Goal: Find specific page/section: Find specific page/section

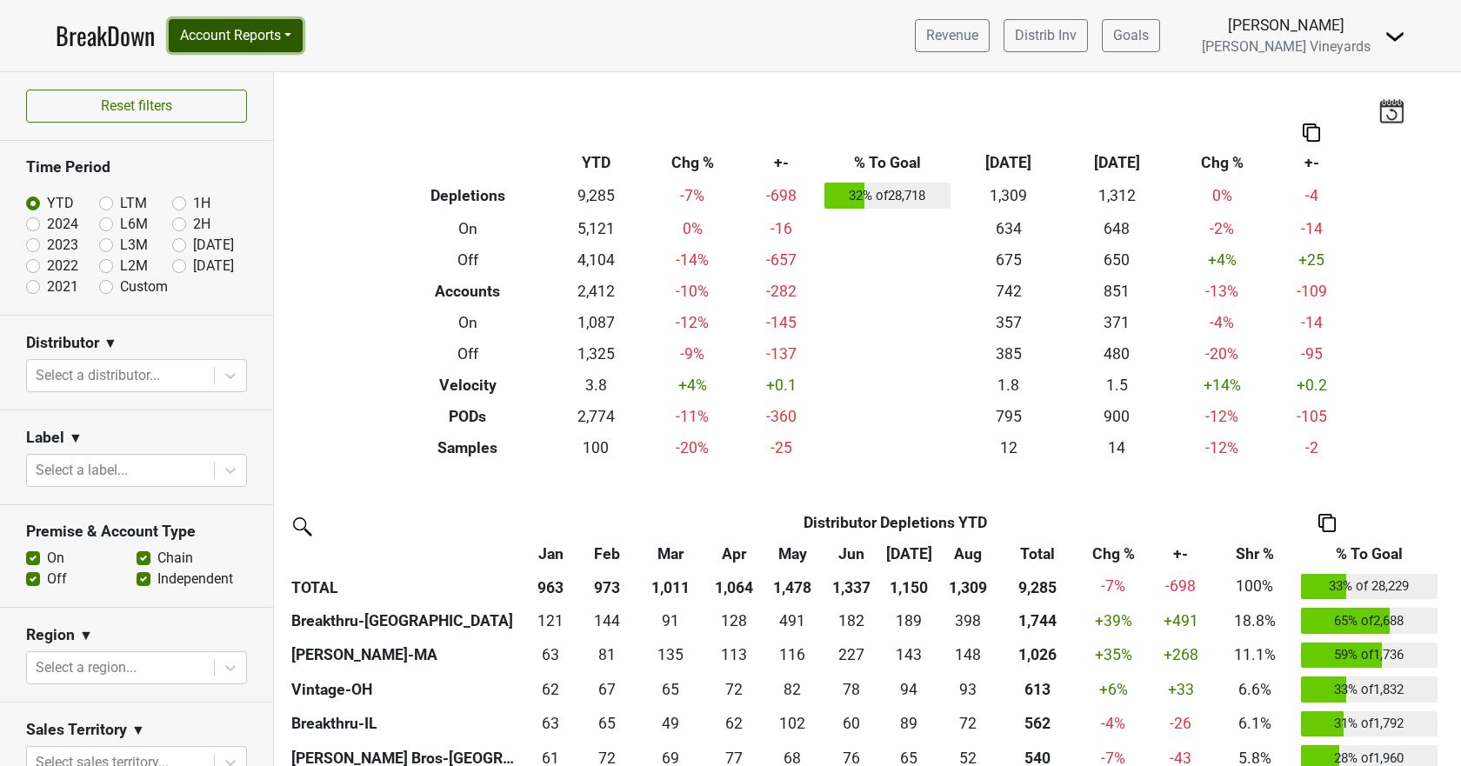
click at [263, 35] on button "Account Reports" at bounding box center [236, 35] width 134 height 33
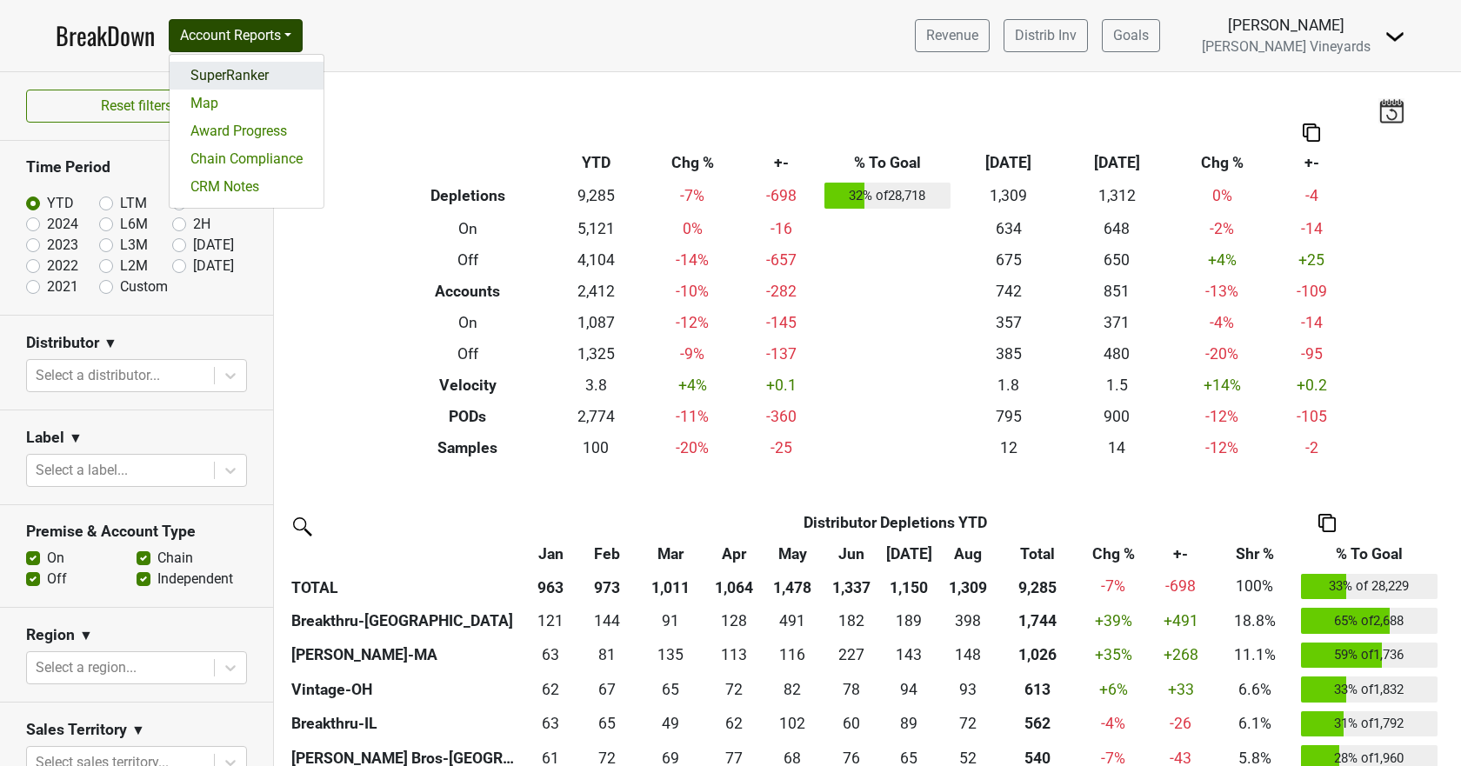
click at [260, 72] on link "SuperRanker" at bounding box center [247, 76] width 154 height 28
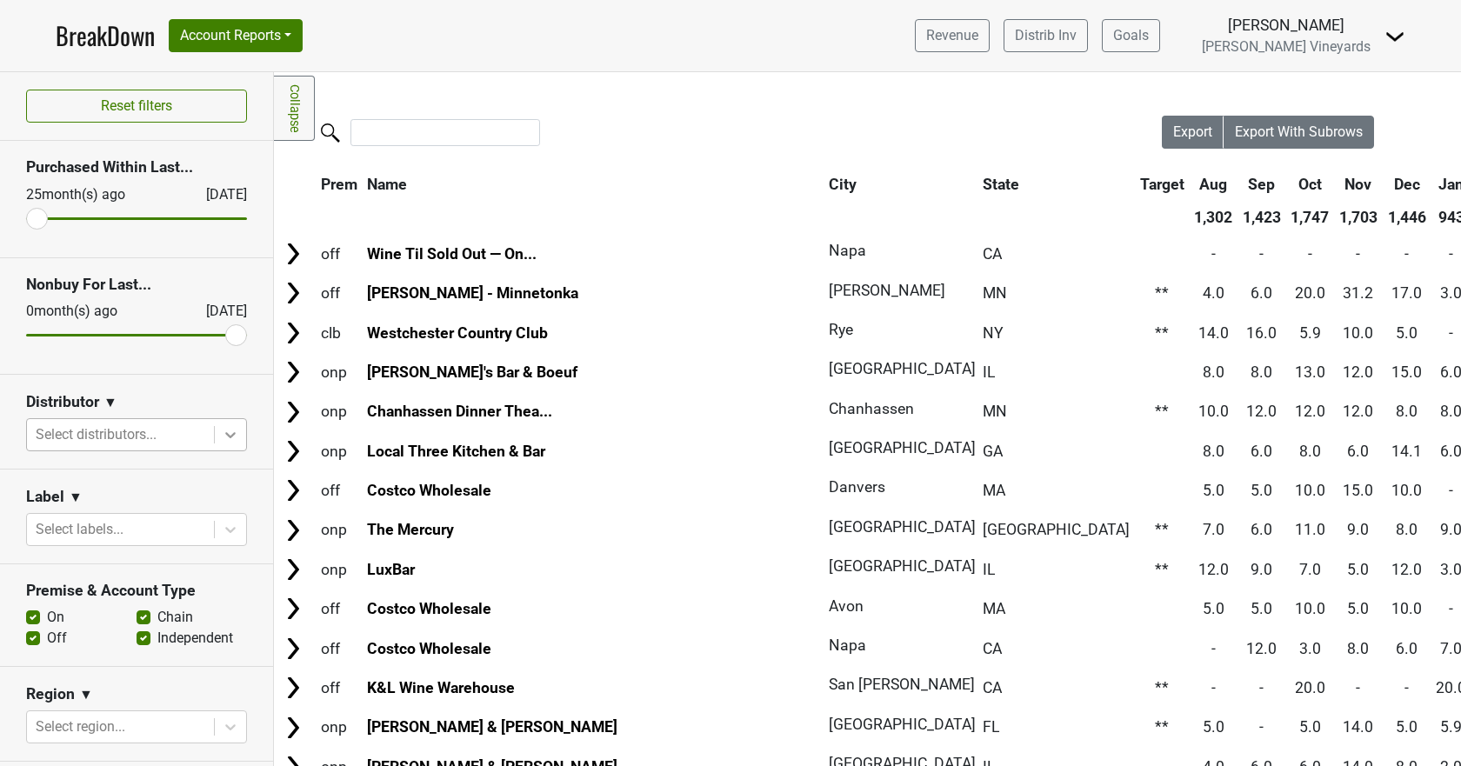
click at [222, 428] on icon at bounding box center [230, 434] width 17 height 17
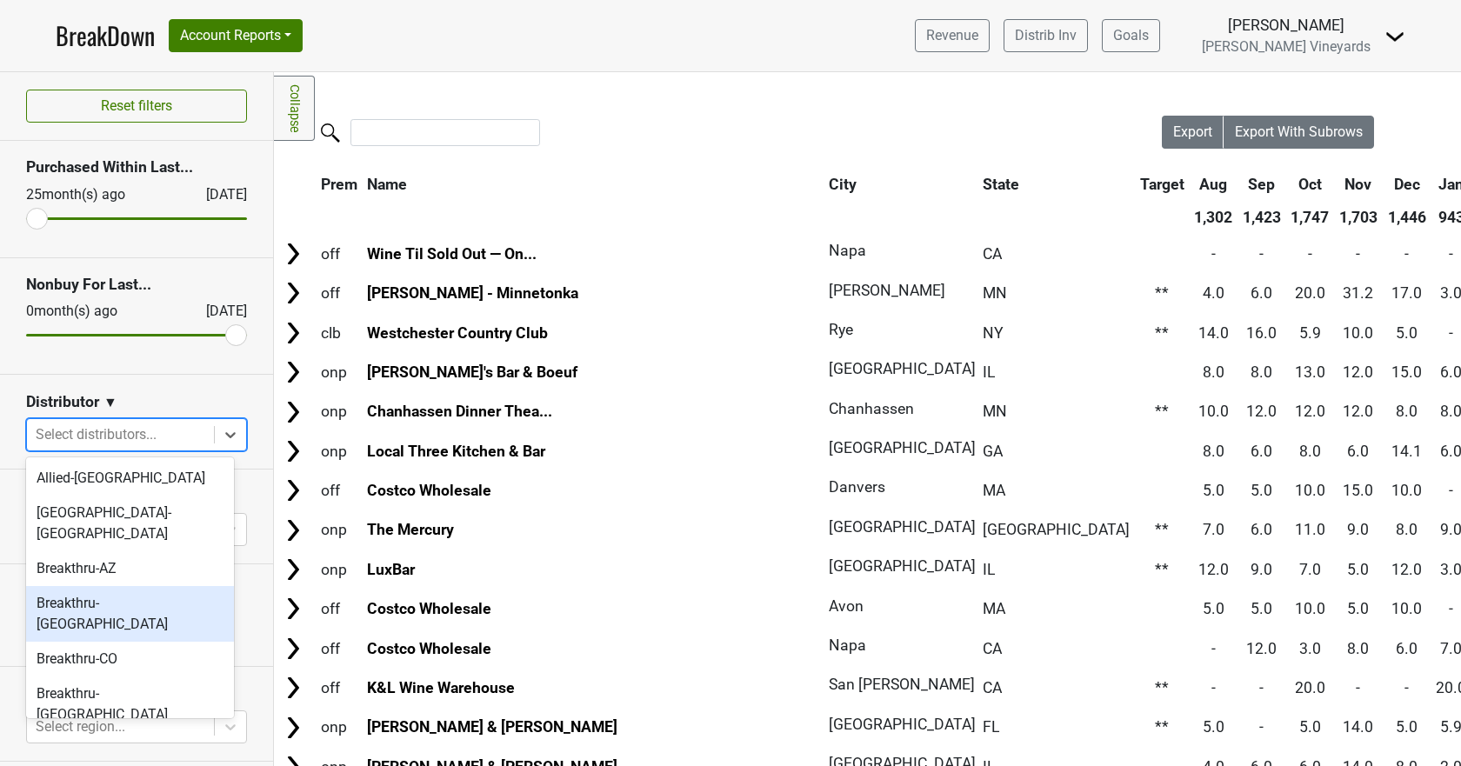
click at [160, 586] on div "Breakthru-[GEOGRAPHIC_DATA]" at bounding box center [130, 614] width 208 height 56
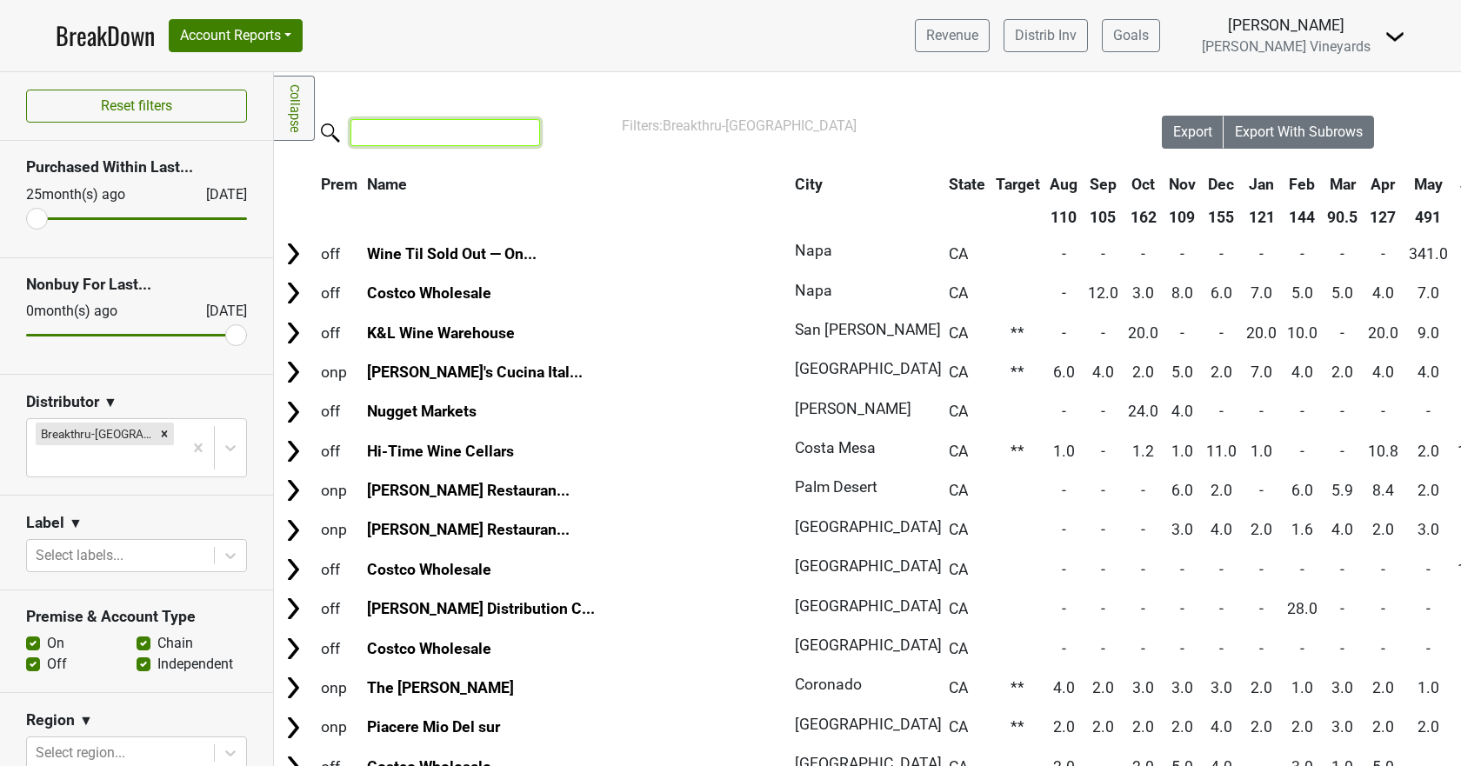
click at [477, 130] on input "search" at bounding box center [445, 132] width 190 height 27
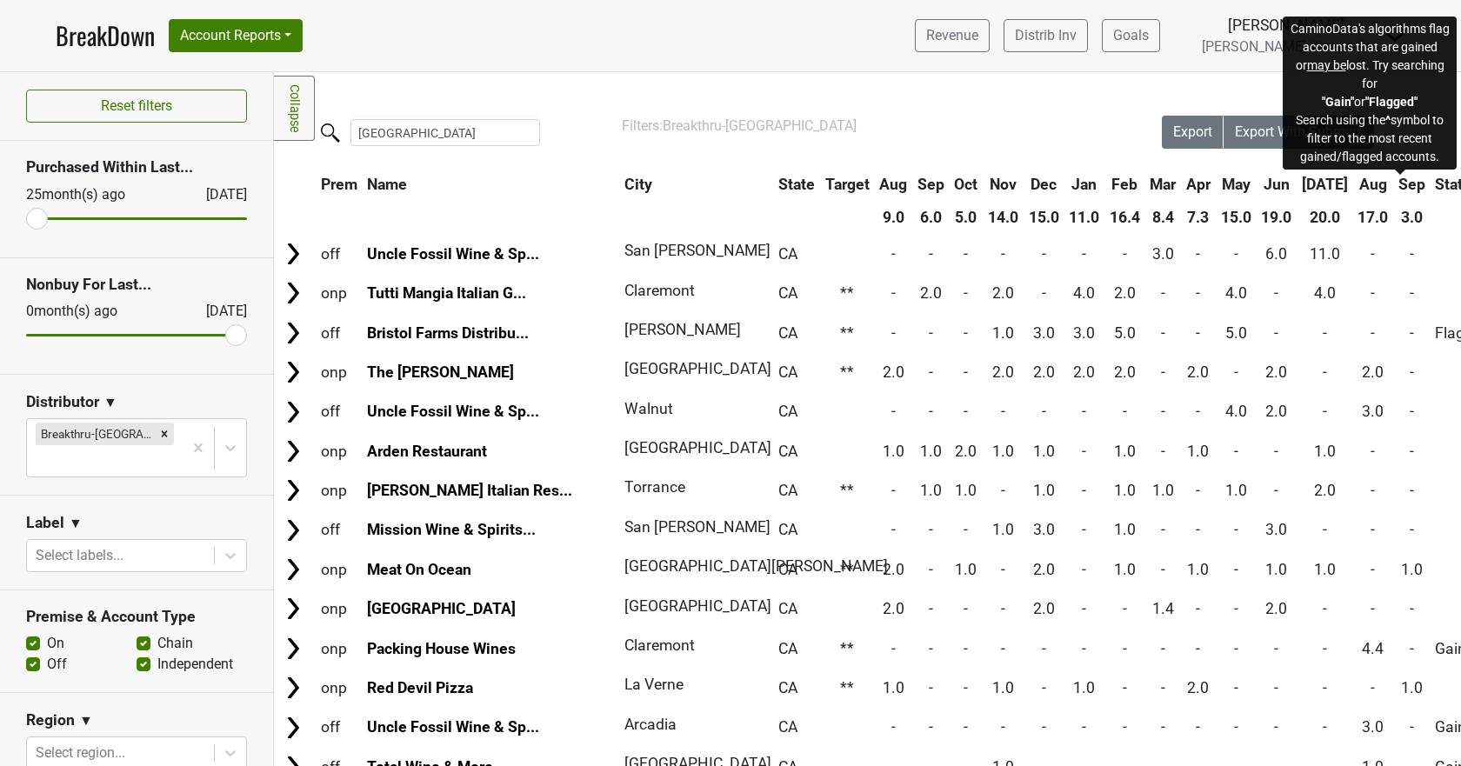
click at [1435, 176] on span "Status" at bounding box center [1457, 184] width 44 height 17
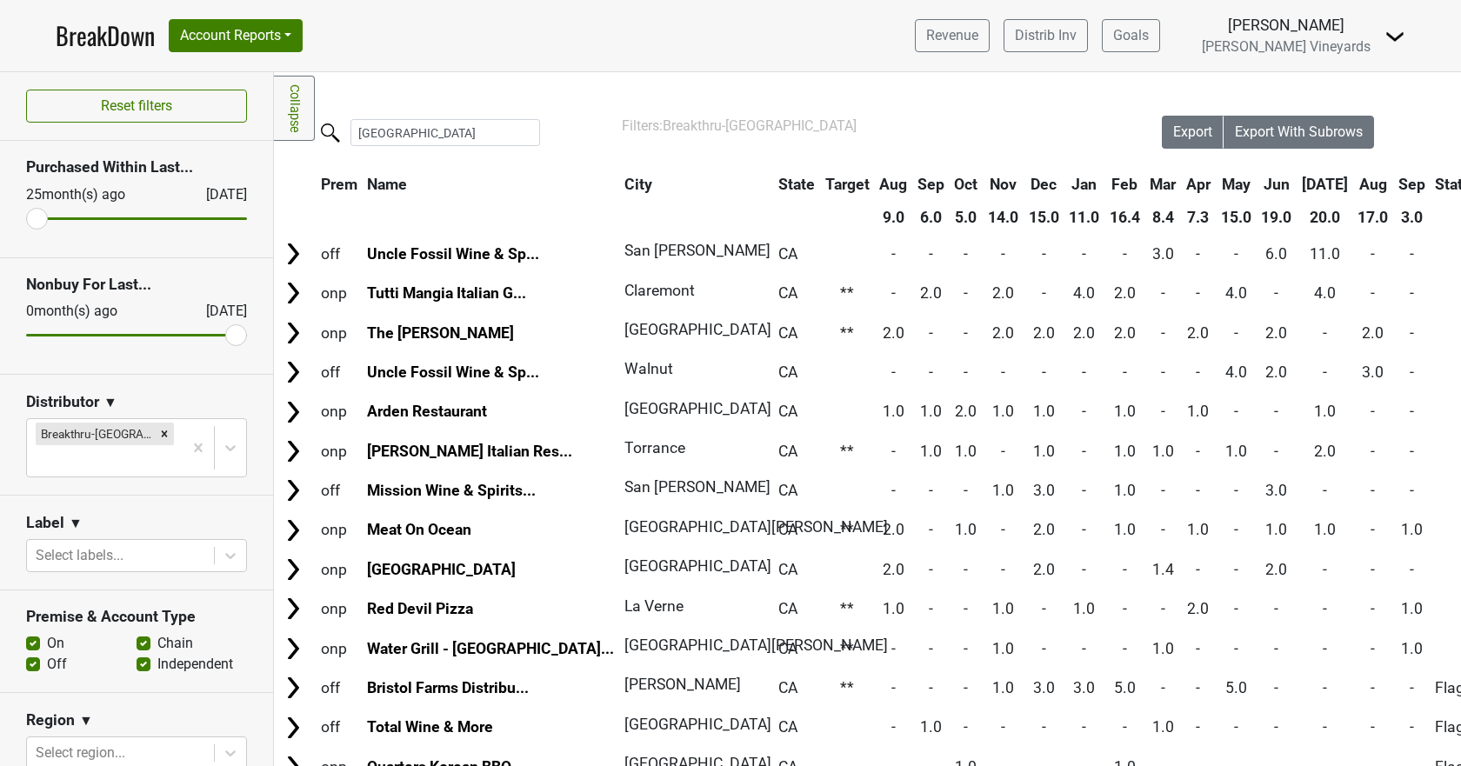
click at [1394, 177] on th "Sep" at bounding box center [1412, 184] width 36 height 31
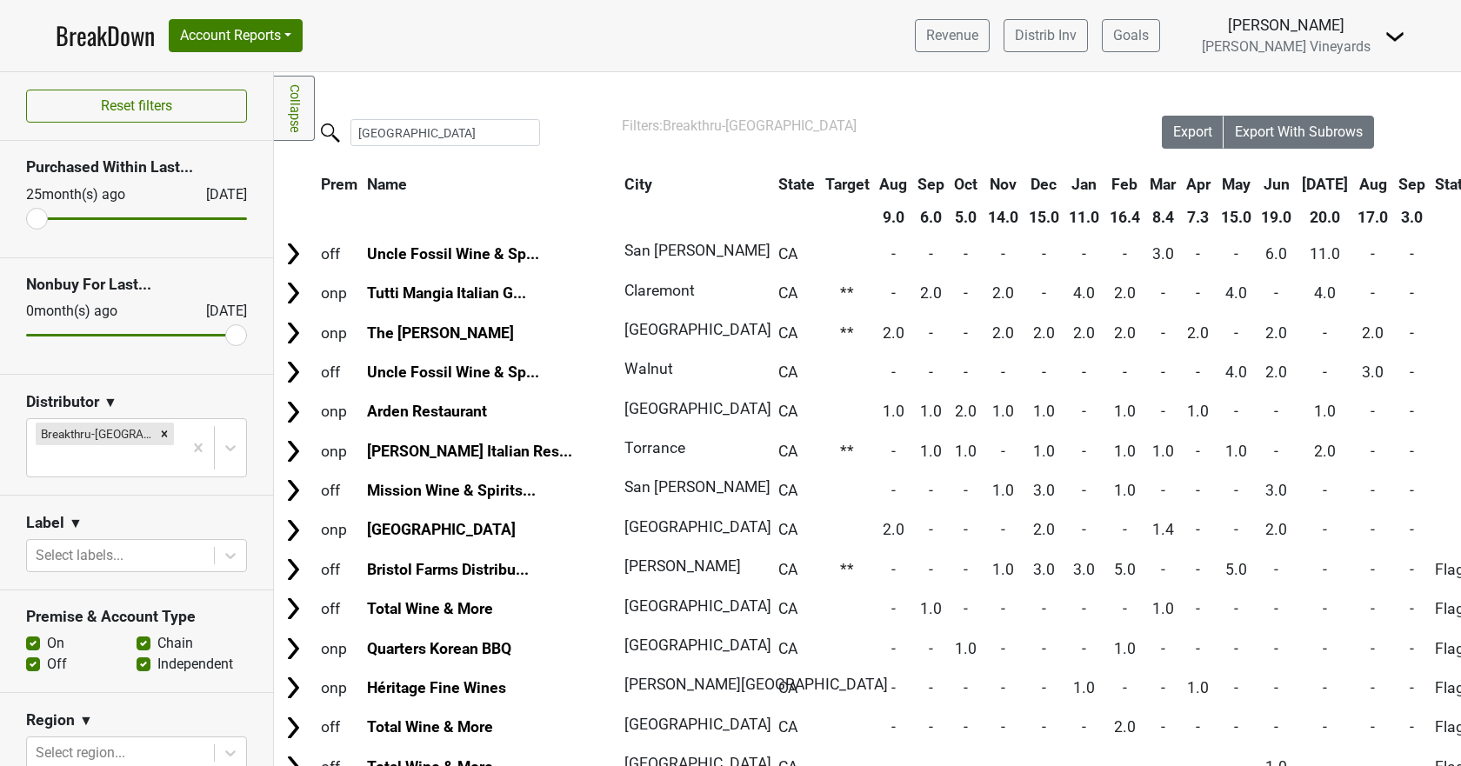
click at [1394, 177] on th "Sep" at bounding box center [1412, 184] width 36 height 31
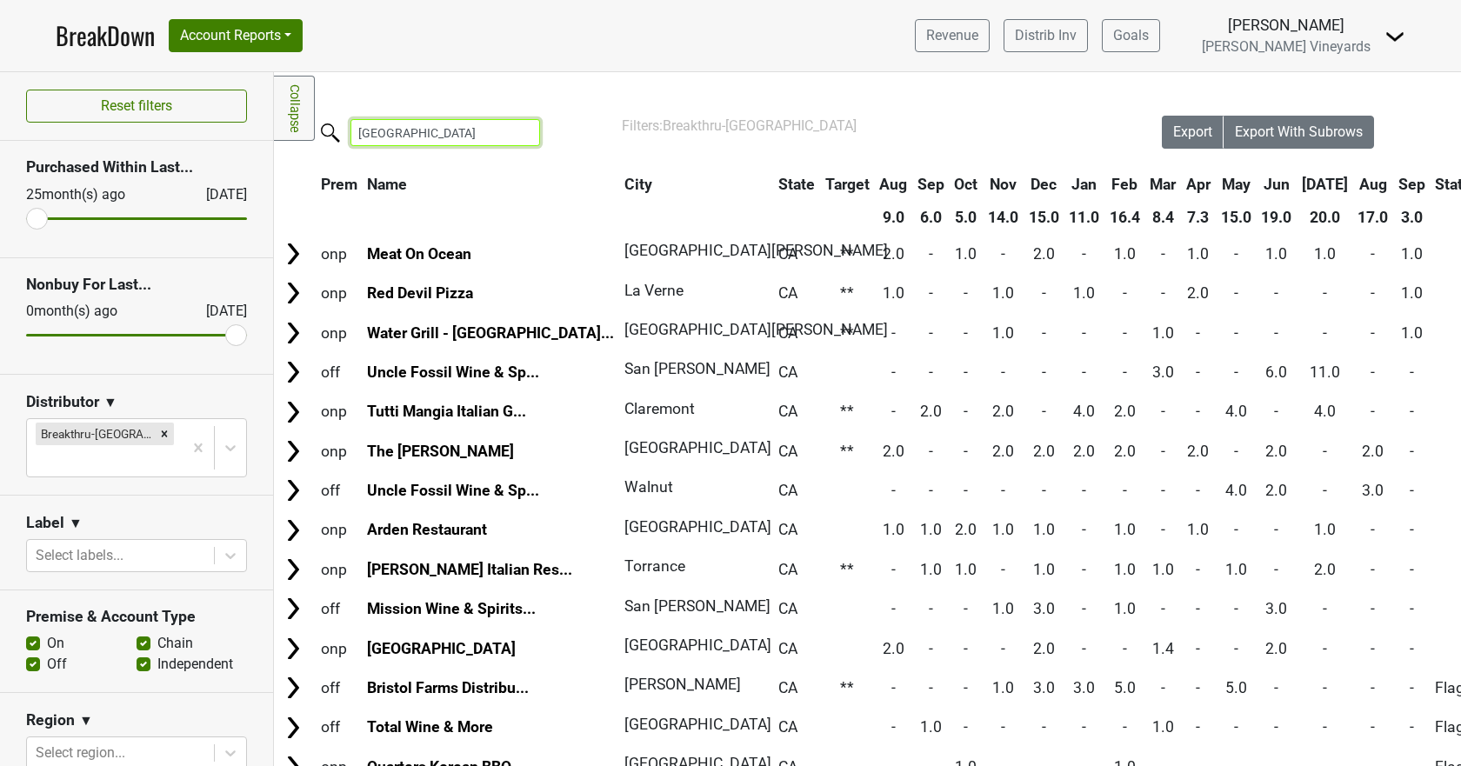
drag, startPoint x: 417, startPoint y: 132, endPoint x: 321, endPoint y: 124, distance: 96.8
click at [321, 125] on label "[GEOGRAPHIC_DATA]" at bounding box center [411, 131] width 190 height 30
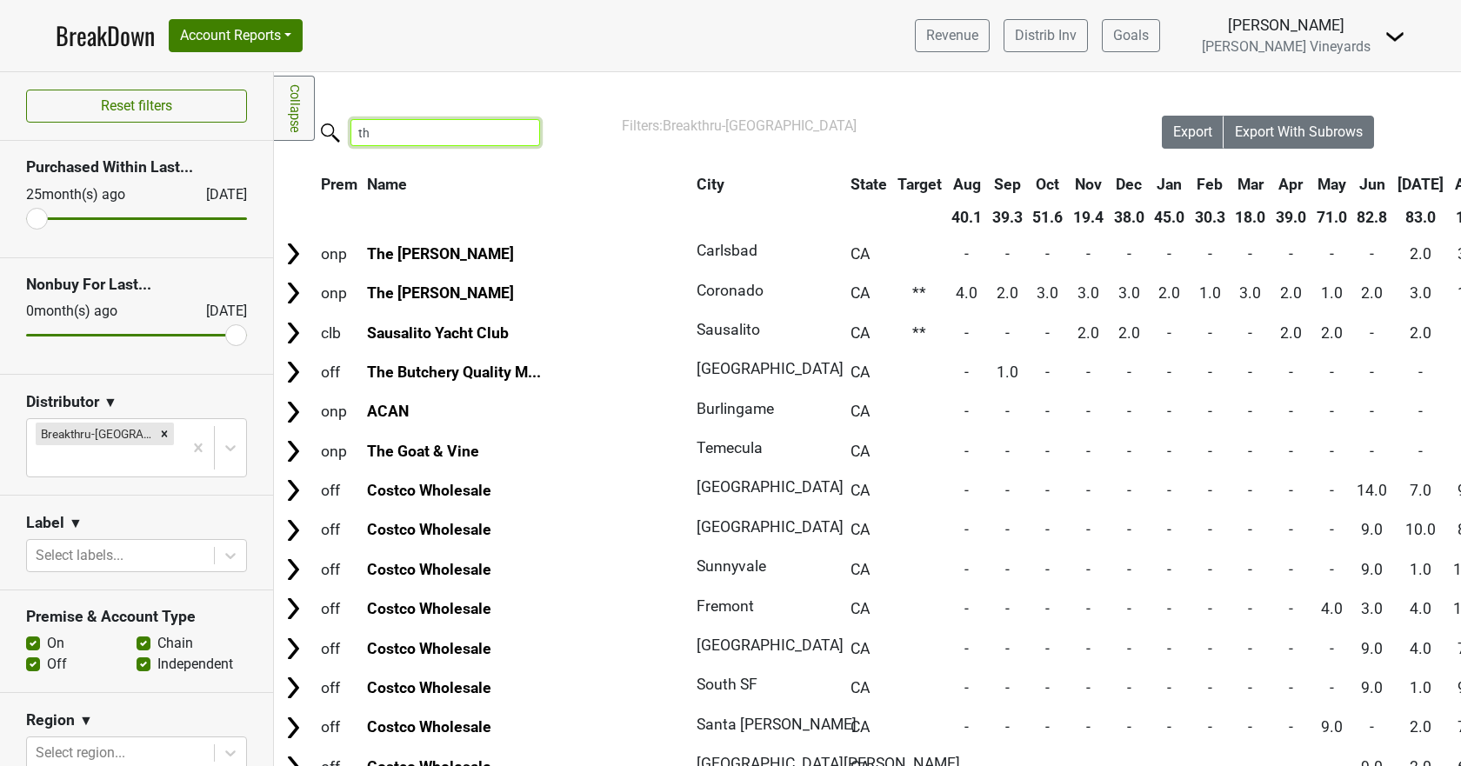
type input "t"
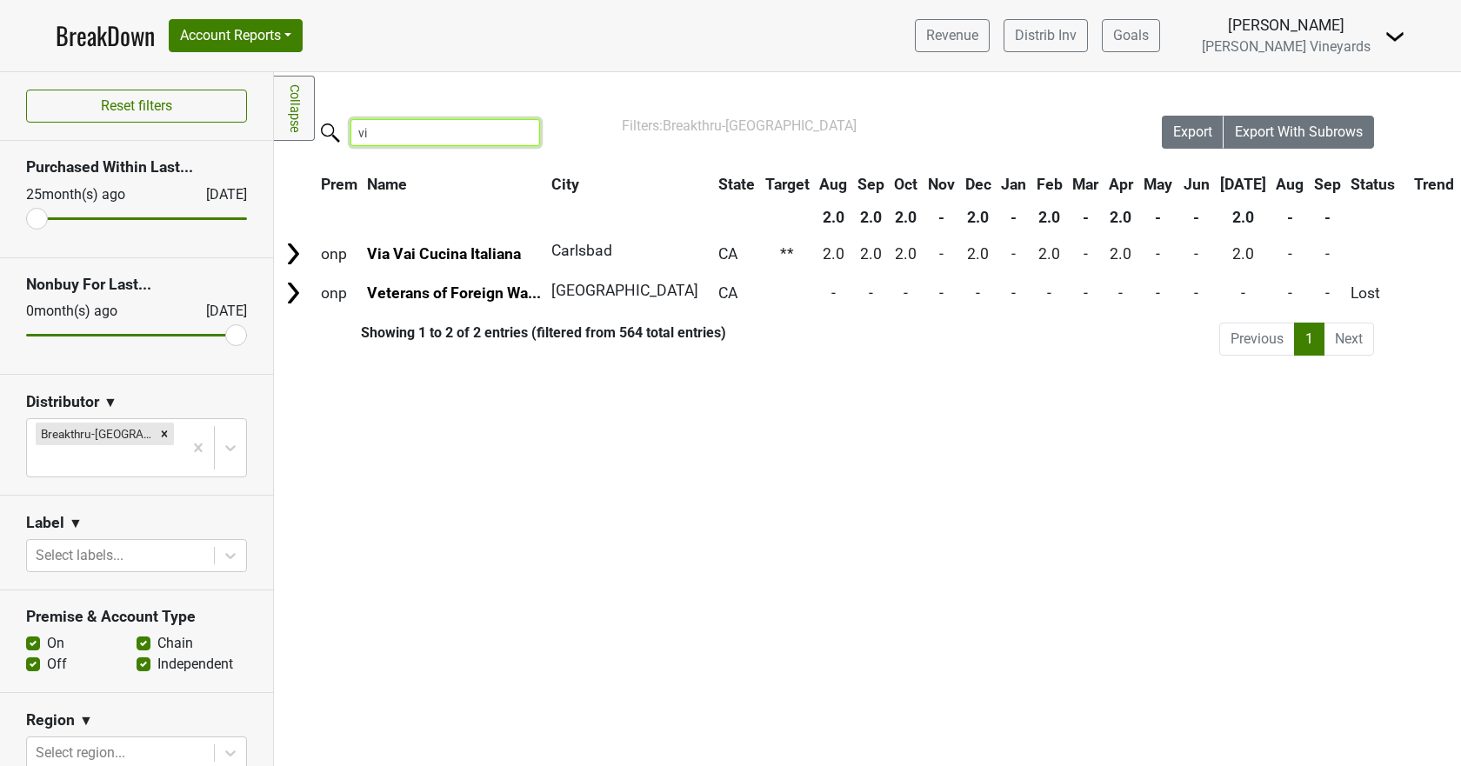
type input "v"
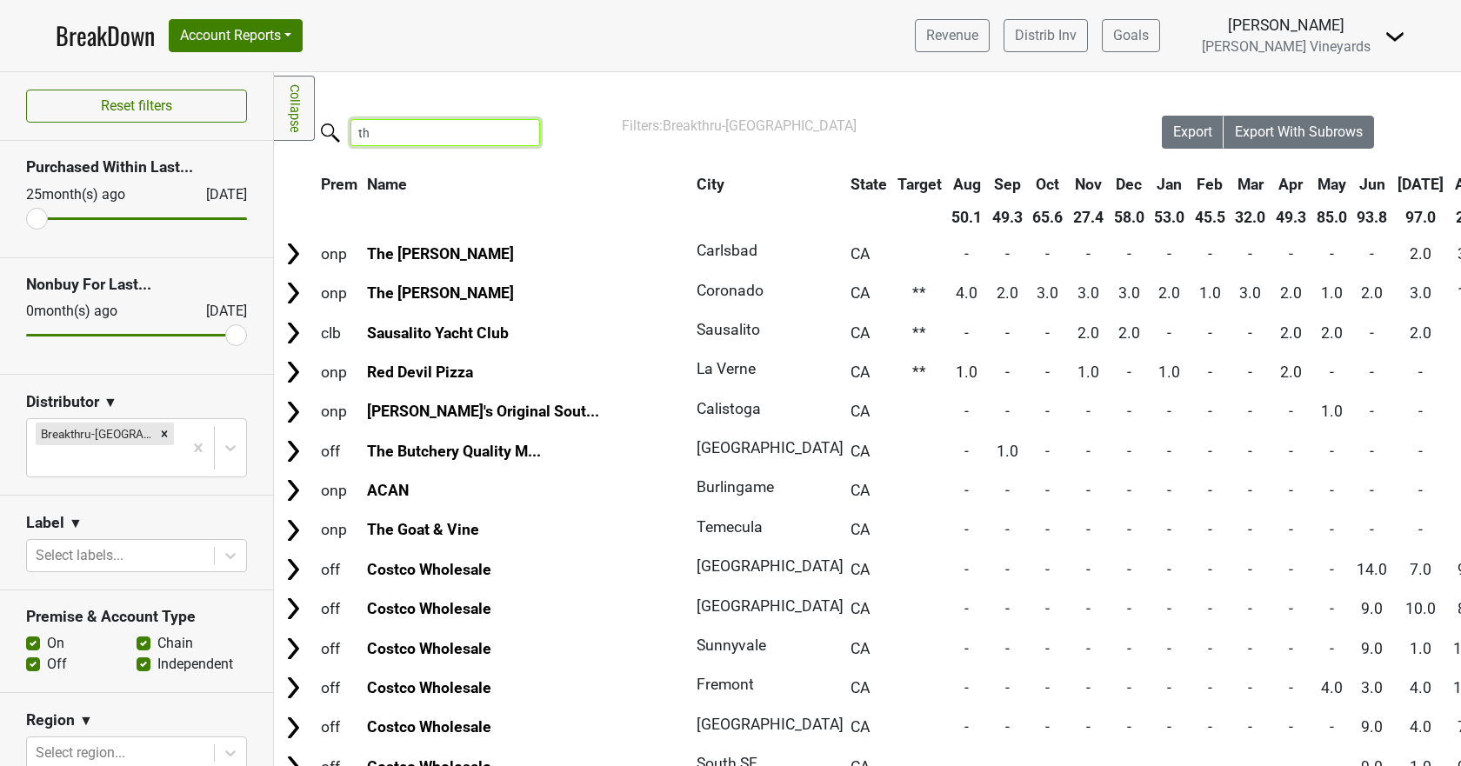
type input "t"
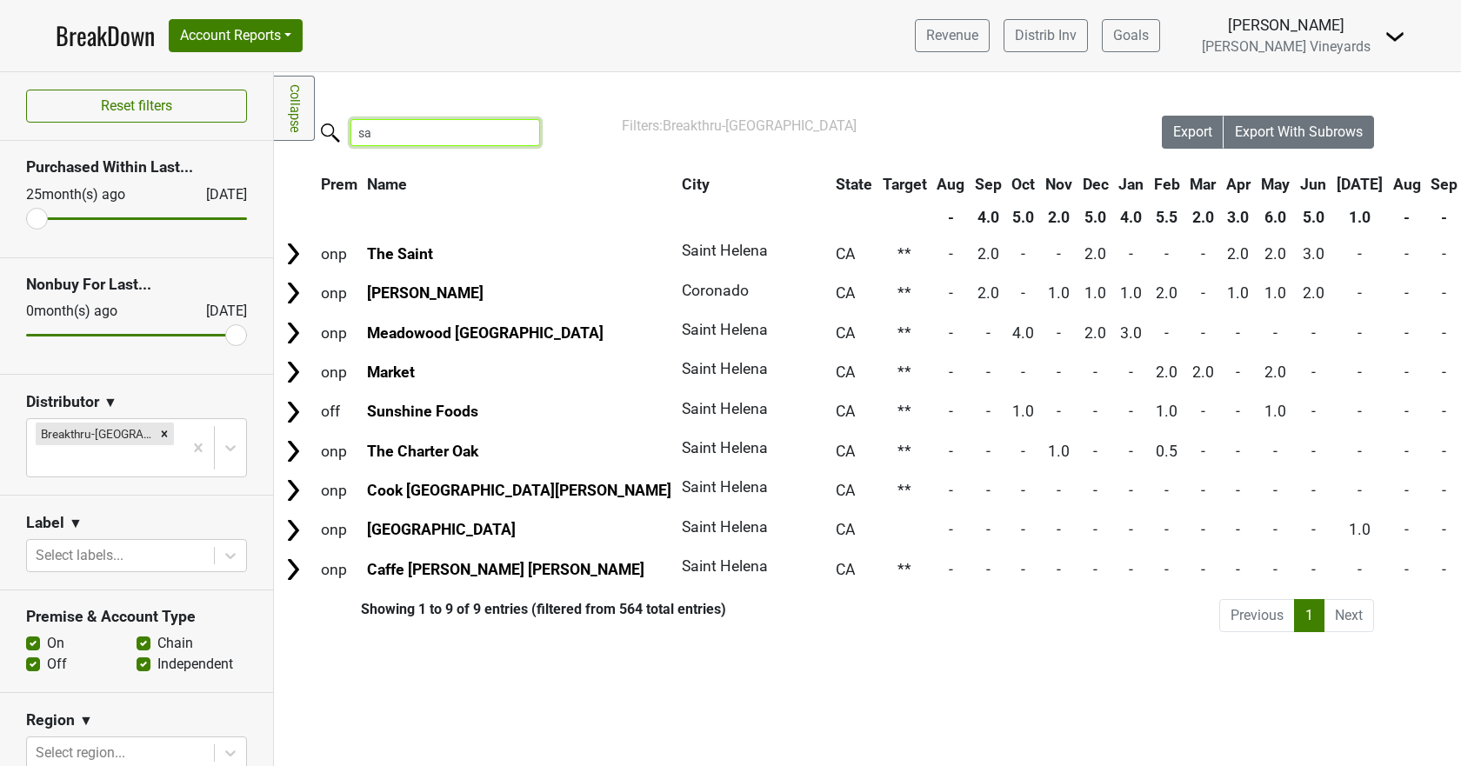
type input "s"
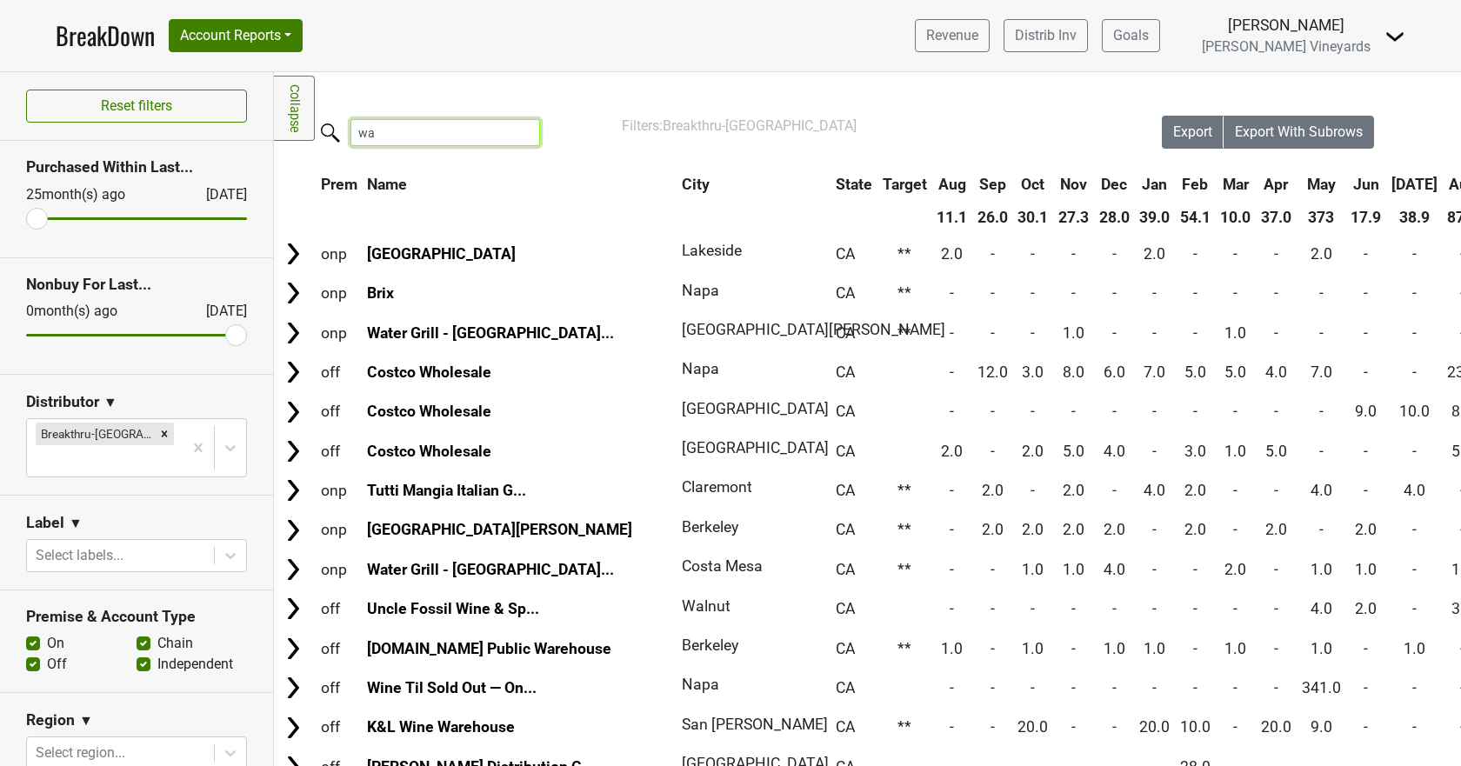
type input "w"
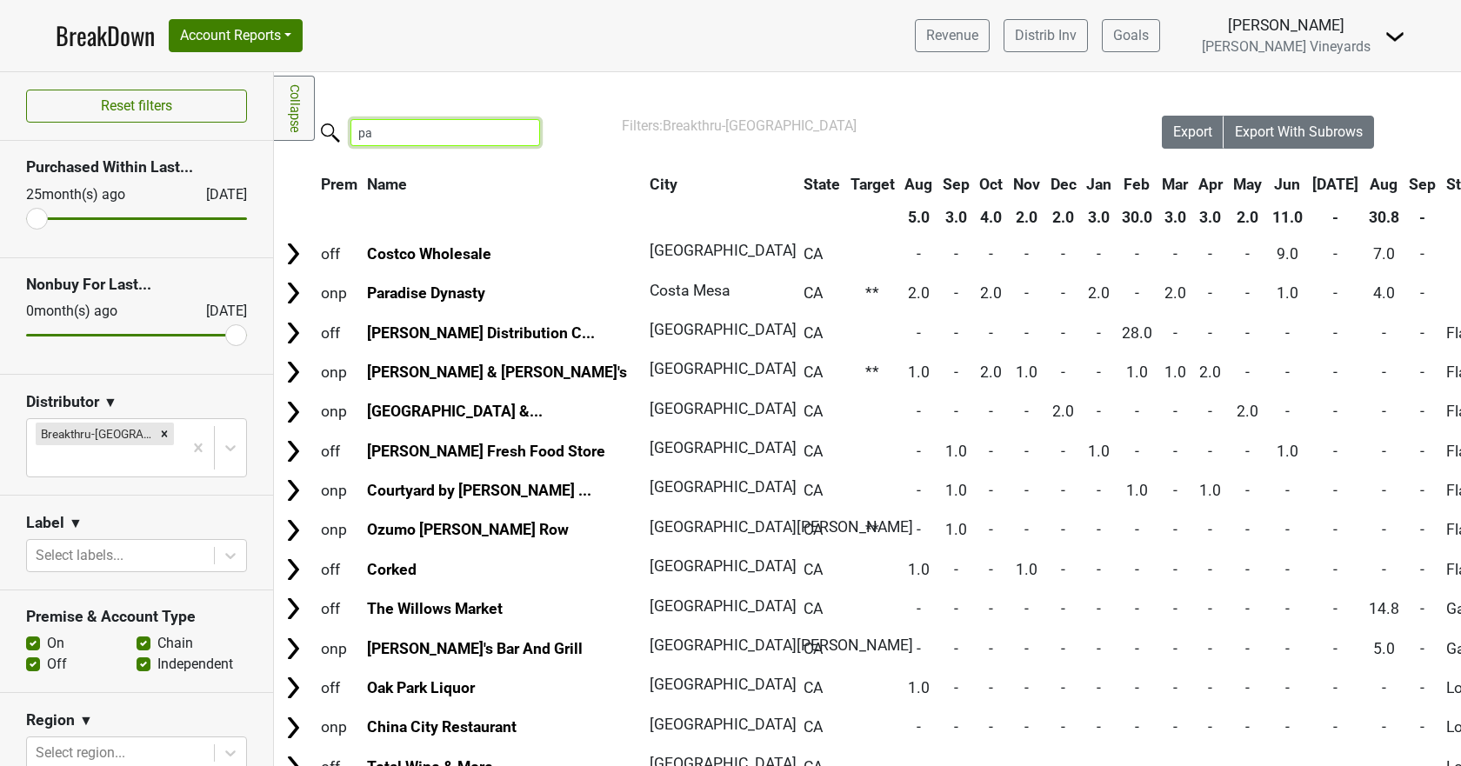
type input "p"
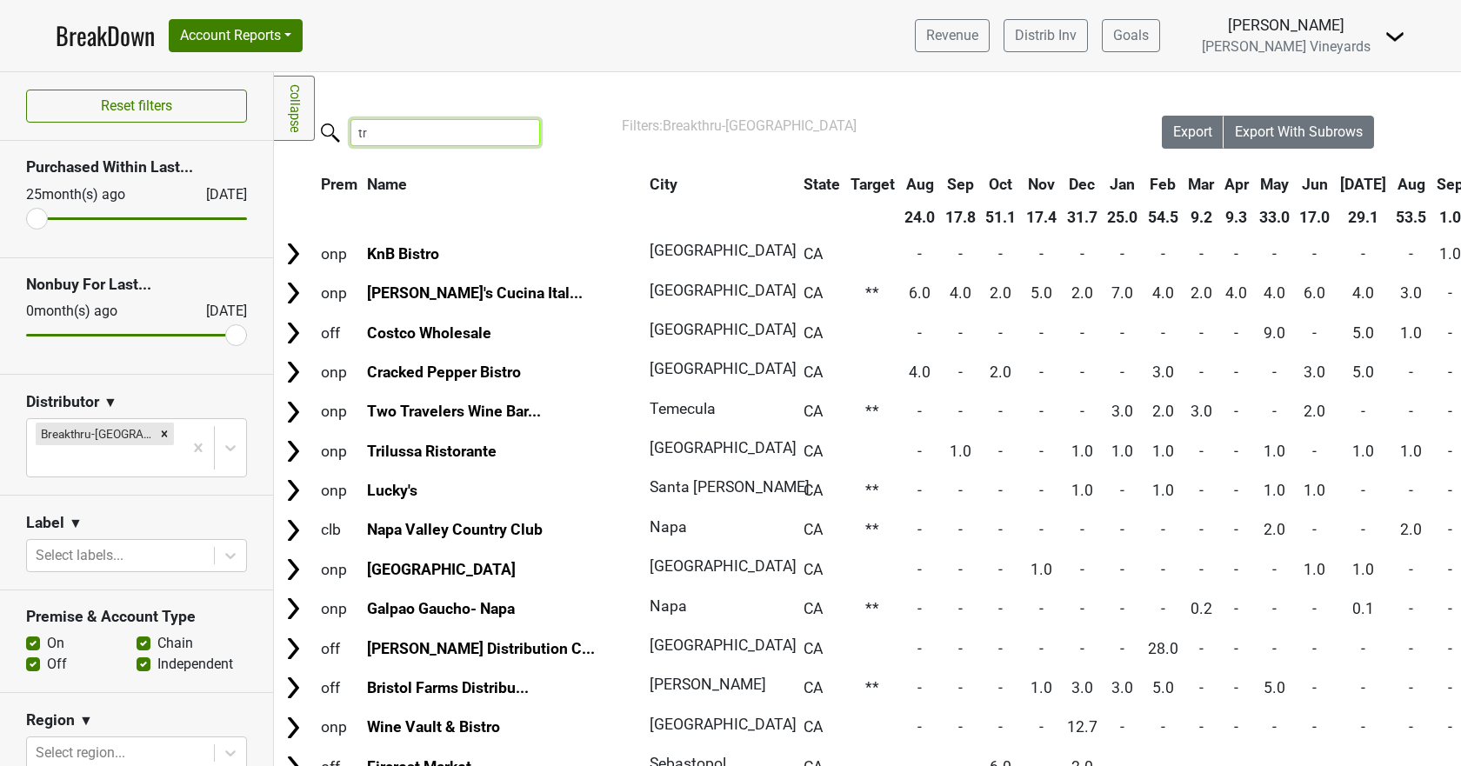
type input "t"
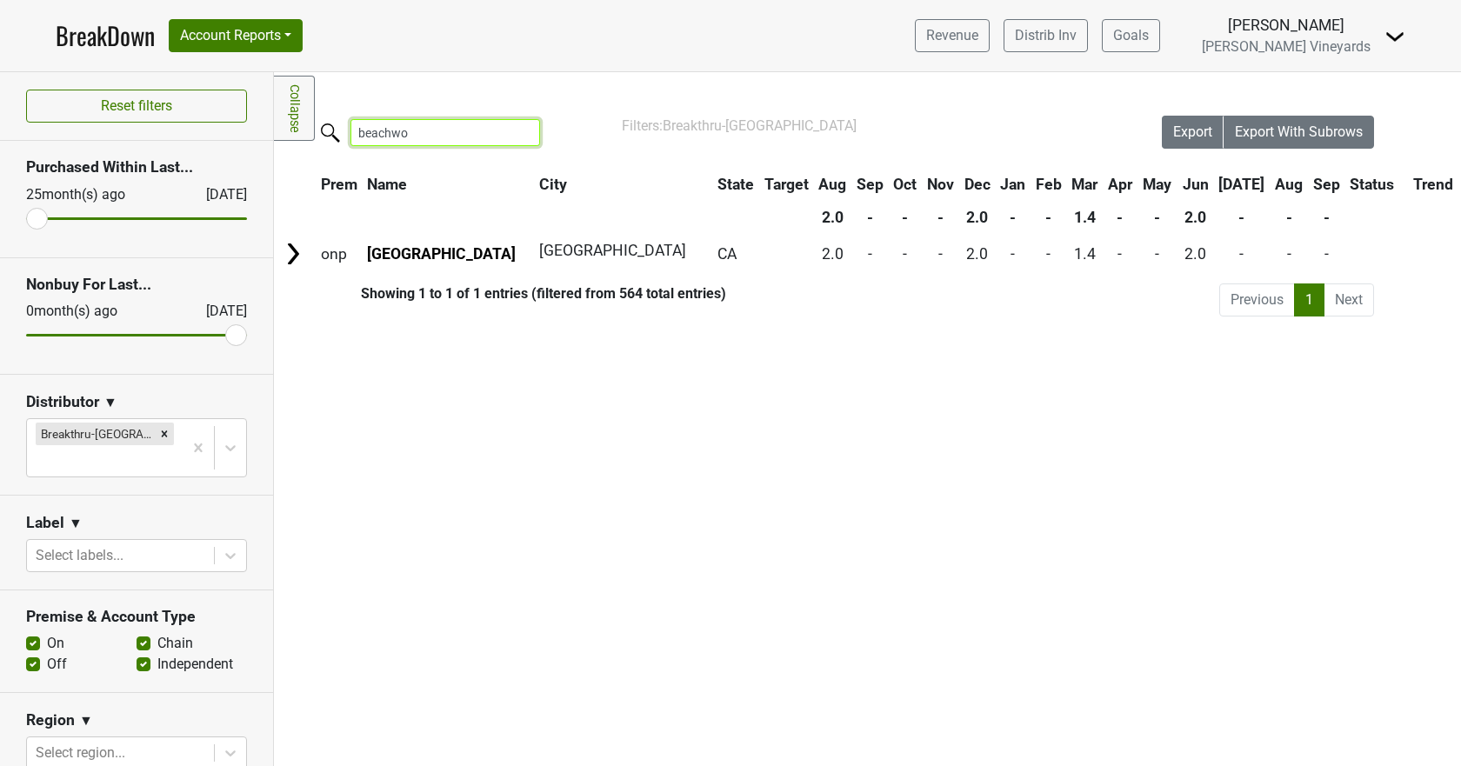
click at [424, 135] on input "beachwo" at bounding box center [445, 132] width 190 height 27
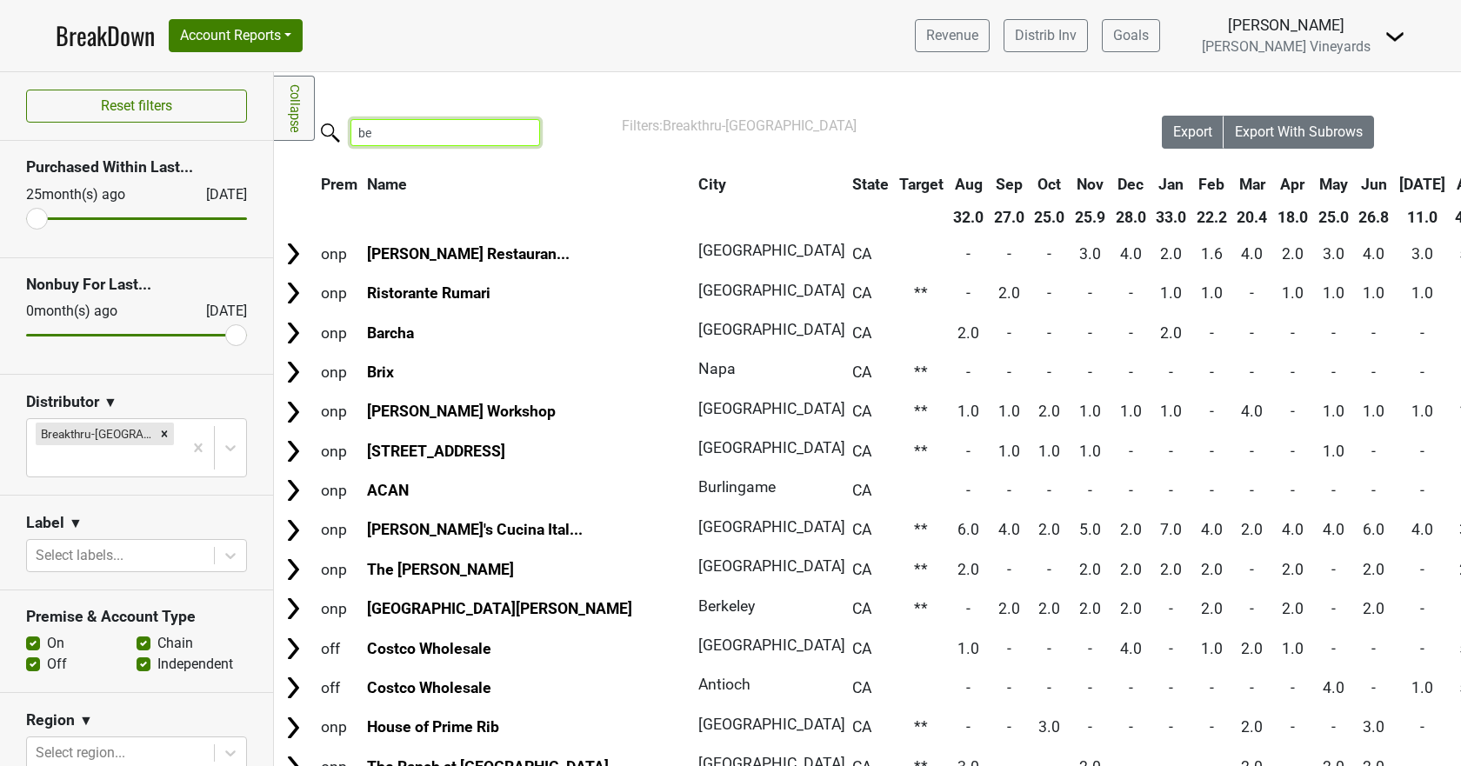
type input "b"
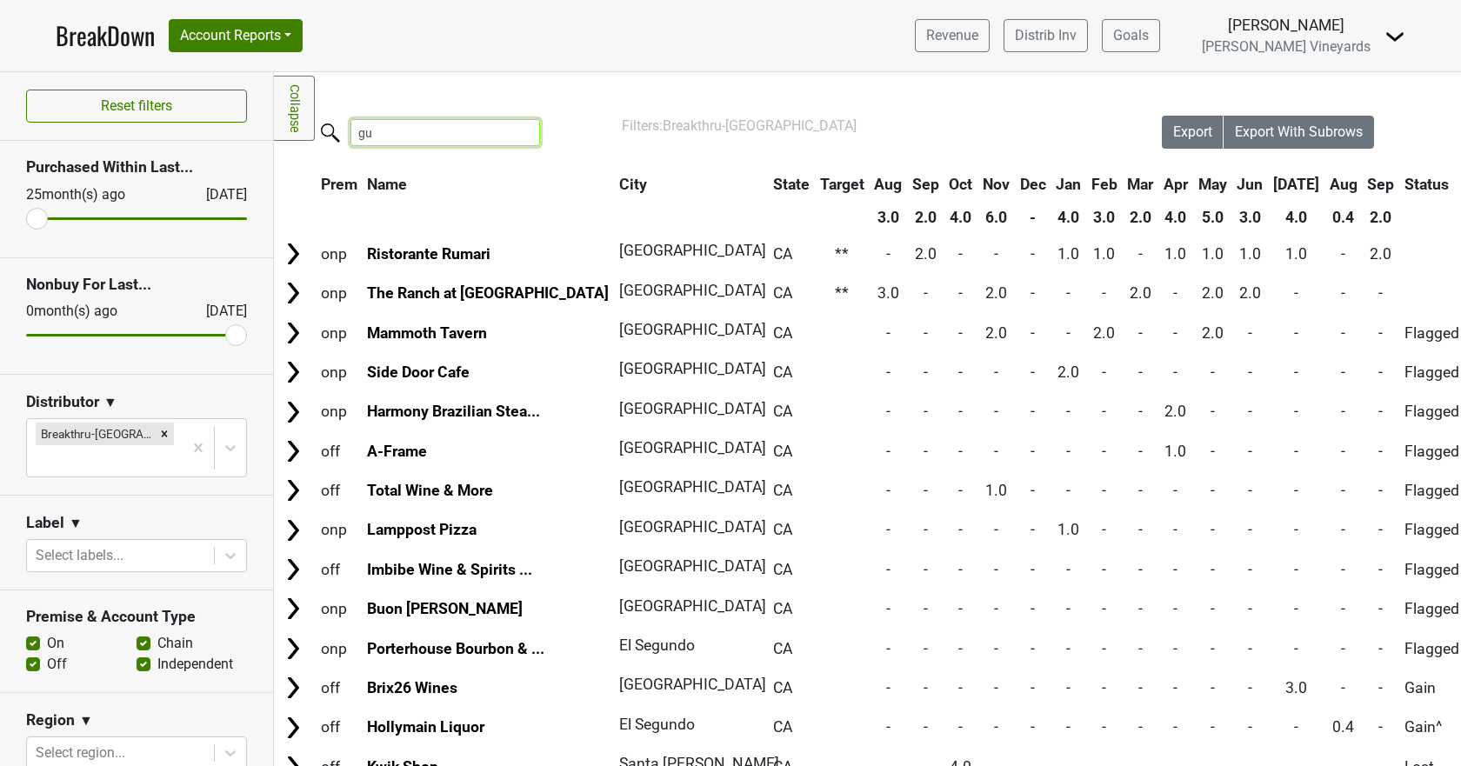
type input "g"
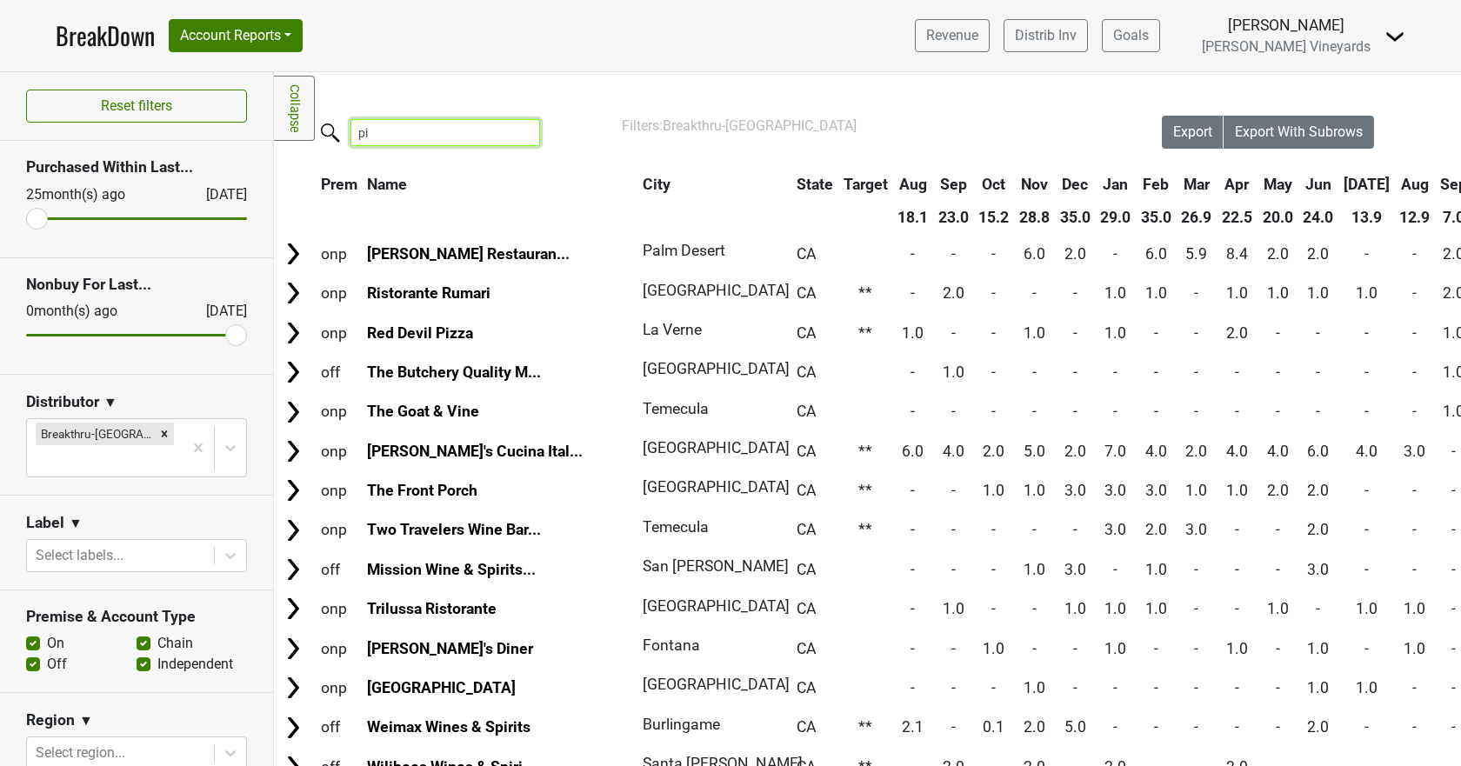
type input "pis"
